Goal: Transaction & Acquisition: Purchase product/service

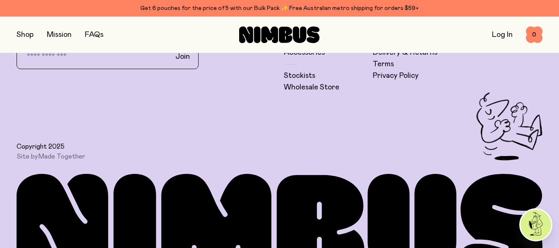
scroll to position [2001, 0]
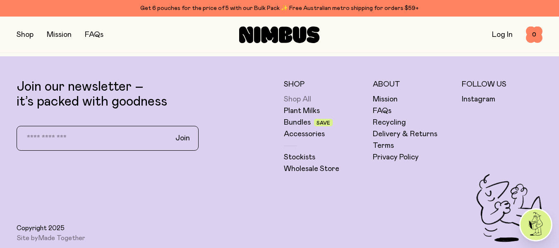
click at [300, 99] on link "Shop All" at bounding box center [297, 99] width 27 height 10
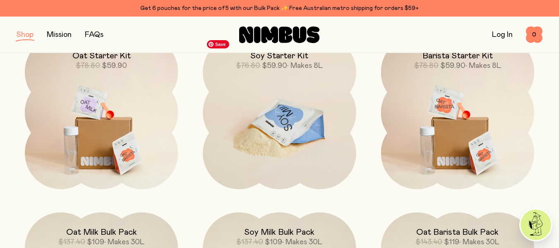
scroll to position [579, 0]
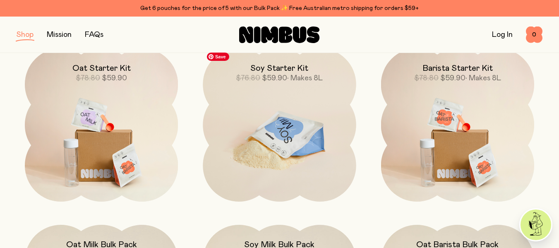
click at [273, 99] on img at bounding box center [279, 138] width 153 height 180
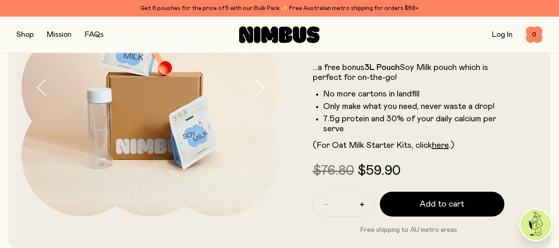
scroll to position [124, 0]
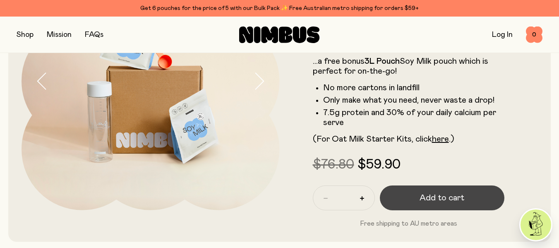
click at [443, 199] on span "Add to cart" at bounding box center [441, 198] width 45 height 12
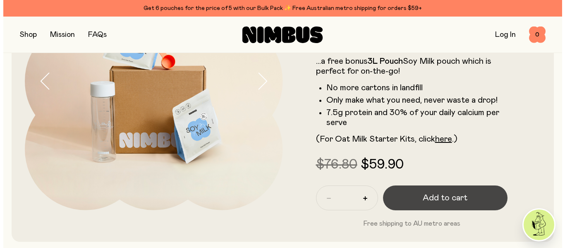
scroll to position [0, 0]
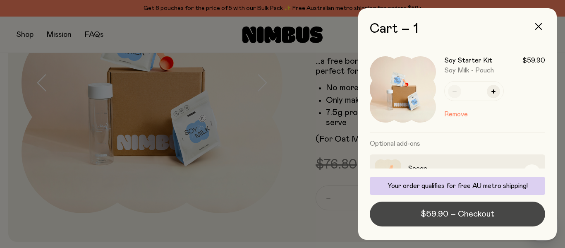
click at [461, 215] on span "$59.90 – Checkout" at bounding box center [458, 214] width 74 height 12
